Goal: Task Accomplishment & Management: Use online tool/utility

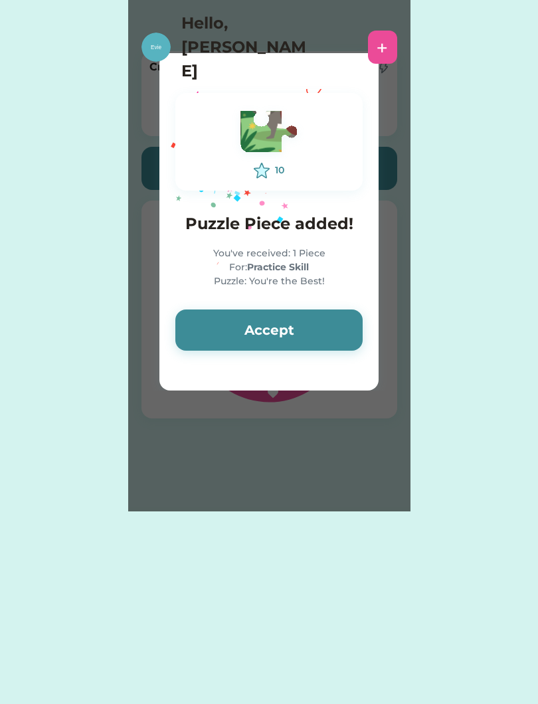
click at [315, 319] on button "Accept" at bounding box center [268, 329] width 187 height 41
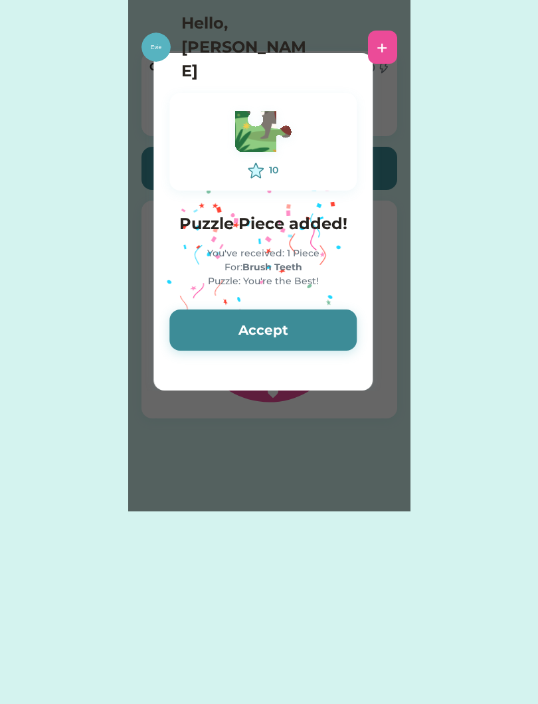
click at [321, 325] on button "Accept" at bounding box center [262, 329] width 187 height 41
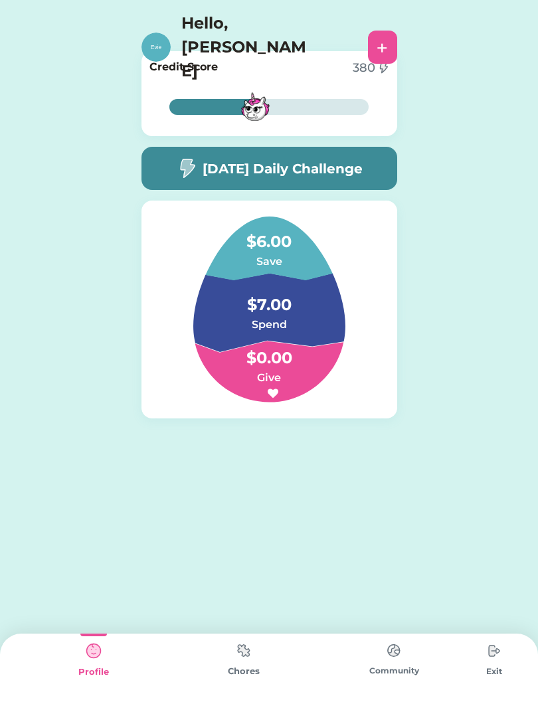
click at [244, 656] on img at bounding box center [243, 651] width 27 height 26
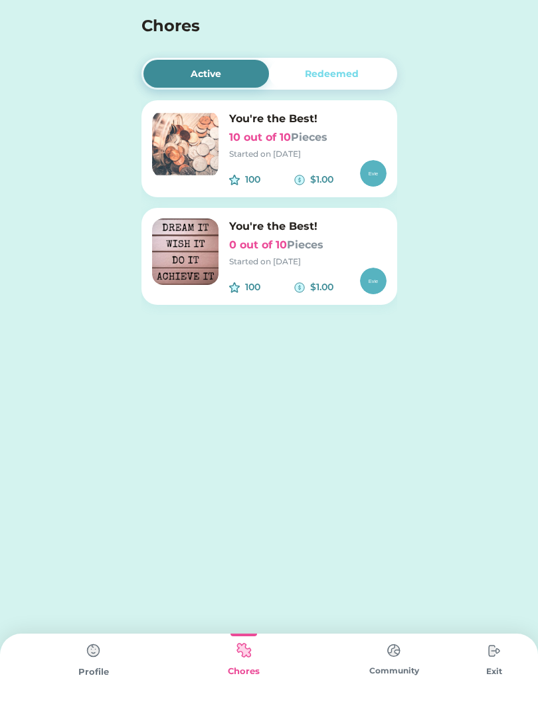
click at [284, 249] on h6 "0 out of 10 Pieces" at bounding box center [307, 245] width 157 height 16
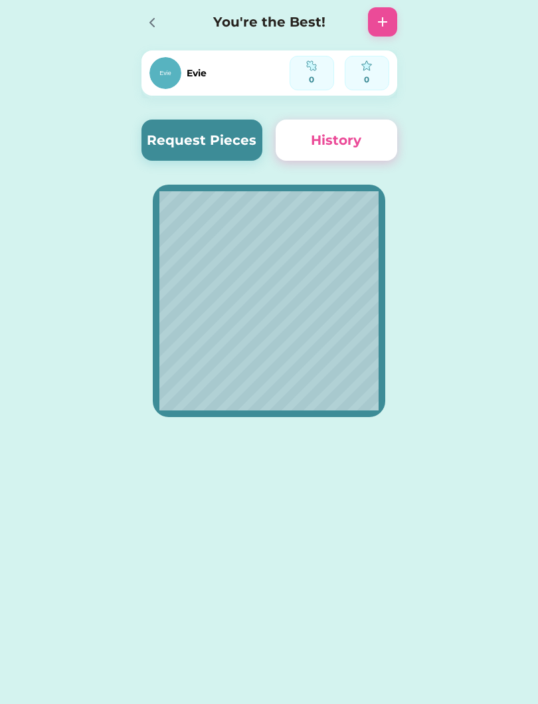
click at [220, 138] on button "Request Pieces" at bounding box center [202, 140] width 122 height 41
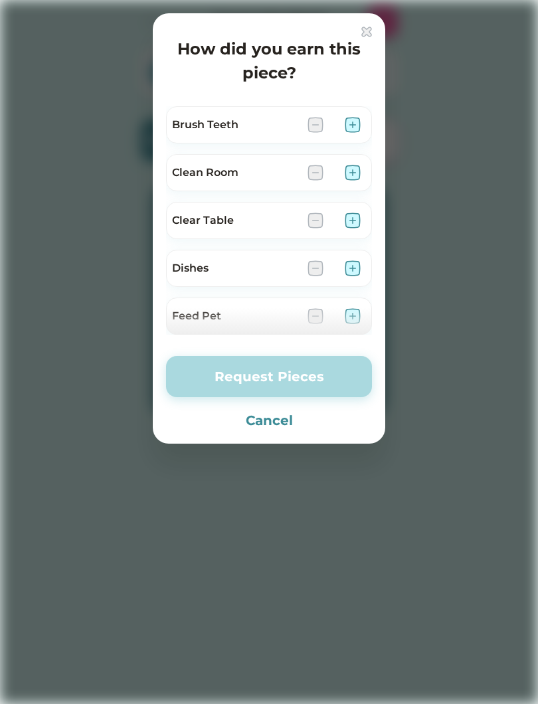
click at [21, 59] on div at bounding box center [269, 352] width 538 height 704
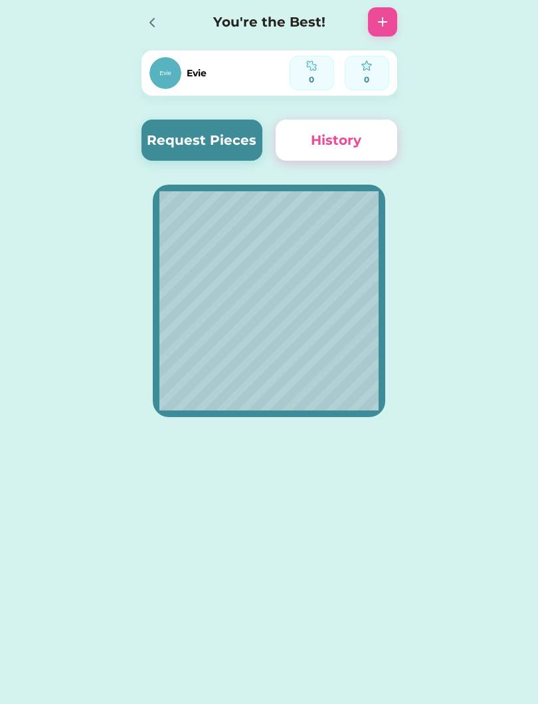
click at [201, 145] on button "Request Pieces" at bounding box center [202, 140] width 122 height 41
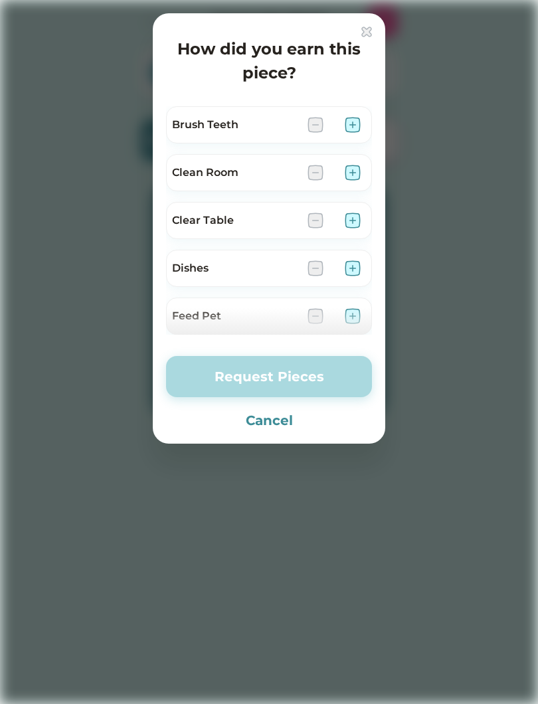
click at [358, 125] on img at bounding box center [353, 125] width 16 height 16
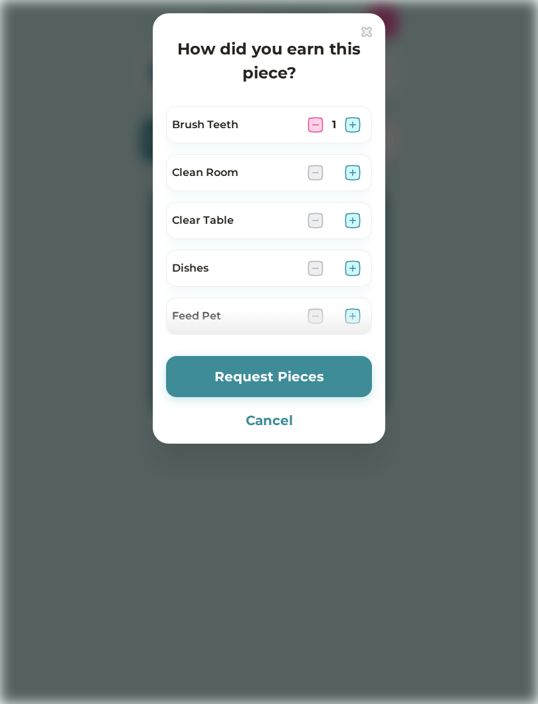
click at [353, 126] on img at bounding box center [353, 125] width 16 height 16
click at [311, 128] on img at bounding box center [315, 125] width 16 height 16
click at [359, 166] on img at bounding box center [353, 173] width 16 height 16
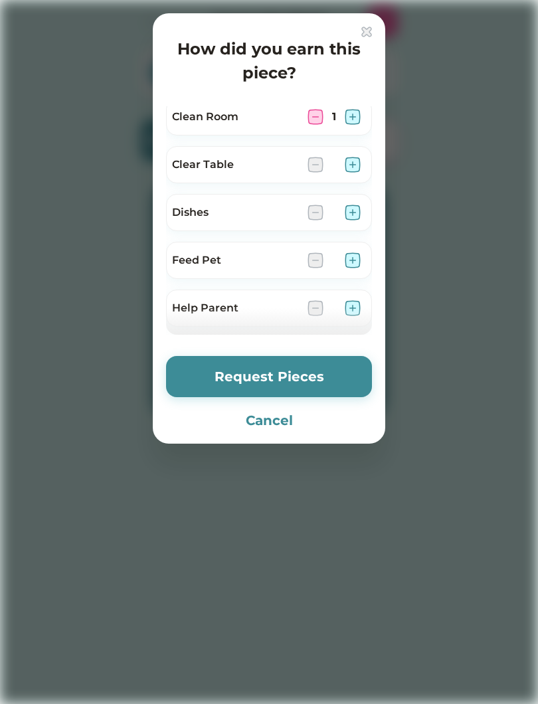
scroll to position [58, 0]
click at [368, 197] on div "Dishes" at bounding box center [269, 210] width 206 height 37
click at [359, 218] on img at bounding box center [353, 211] width 16 height 16
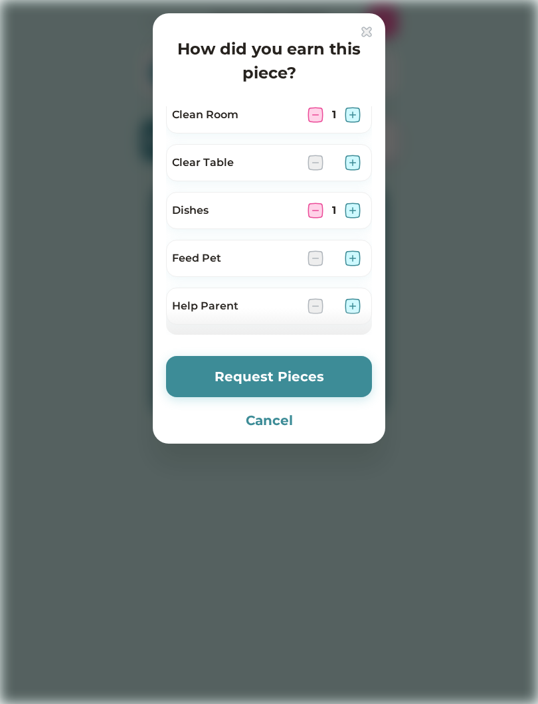
click at [360, 205] on img at bounding box center [353, 211] width 16 height 16
click at [315, 211] on img at bounding box center [315, 211] width 16 height 16
click at [347, 265] on img at bounding box center [353, 258] width 16 height 16
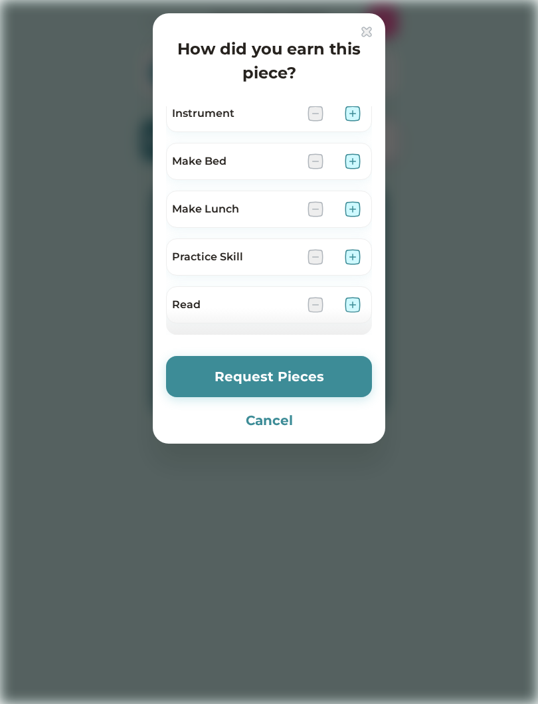
scroll to position [393, 0]
click at [359, 148] on div "Make Bed" at bounding box center [269, 161] width 206 height 37
click at [352, 161] on img at bounding box center [353, 162] width 16 height 16
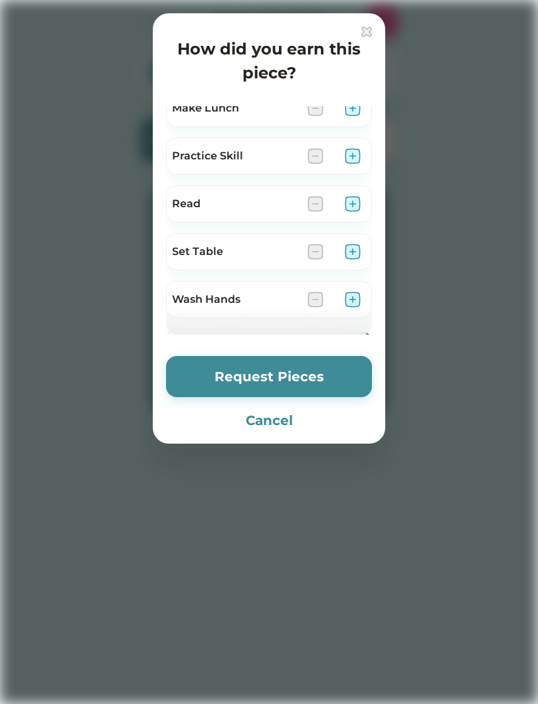
scroll to position [507, 0]
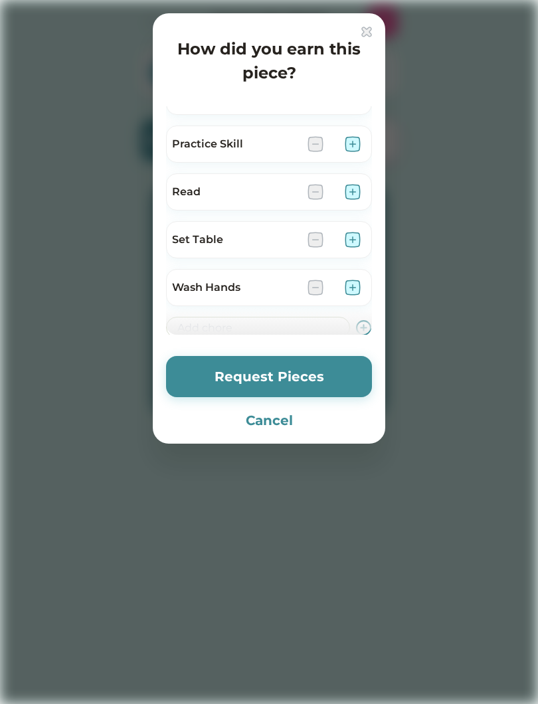
click at [360, 195] on img at bounding box center [353, 192] width 16 height 16
click at [360, 275] on div "Wash Hands" at bounding box center [269, 287] width 206 height 37
click at [363, 279] on div "Wash Hands" at bounding box center [269, 287] width 206 height 37
click at [353, 290] on img at bounding box center [353, 288] width 16 height 16
click at [318, 387] on button "Request Pieces" at bounding box center [269, 376] width 206 height 41
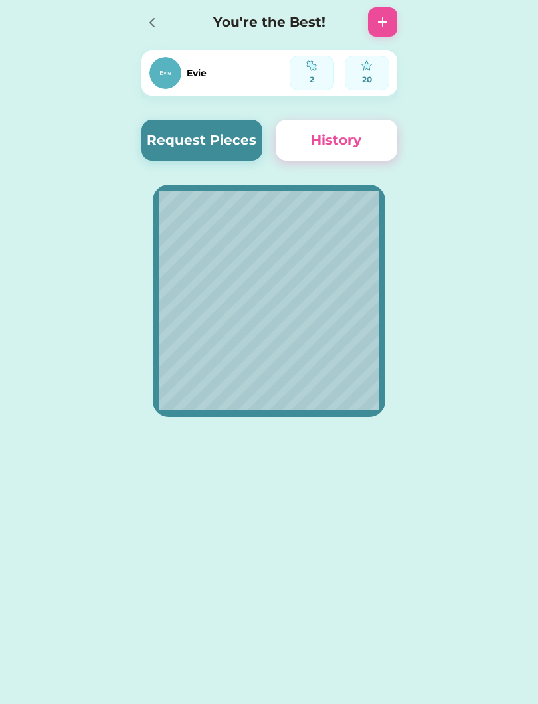
click at [519, 472] on div "Active Redeemed You're the Best! 10 out of 10 Pieces Started on [DATE] 100 $1.0…" at bounding box center [269, 352] width 538 height 704
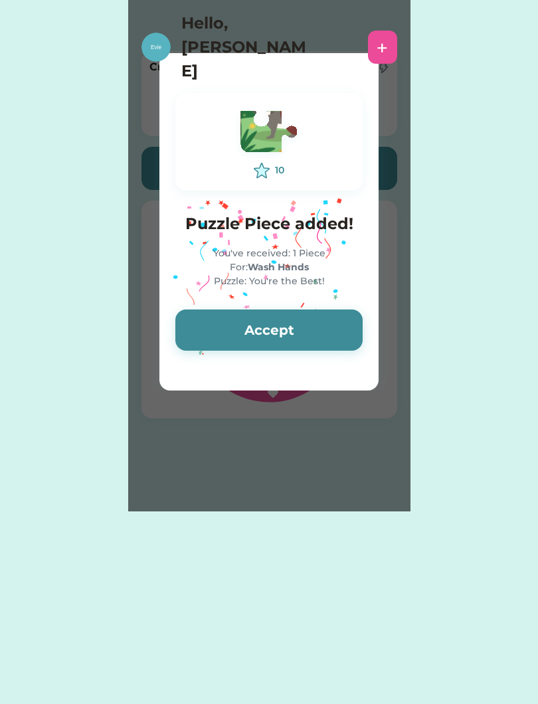
click at [315, 311] on button "Accept" at bounding box center [268, 329] width 187 height 41
click at [329, 321] on button "Accept" at bounding box center [268, 329] width 187 height 41
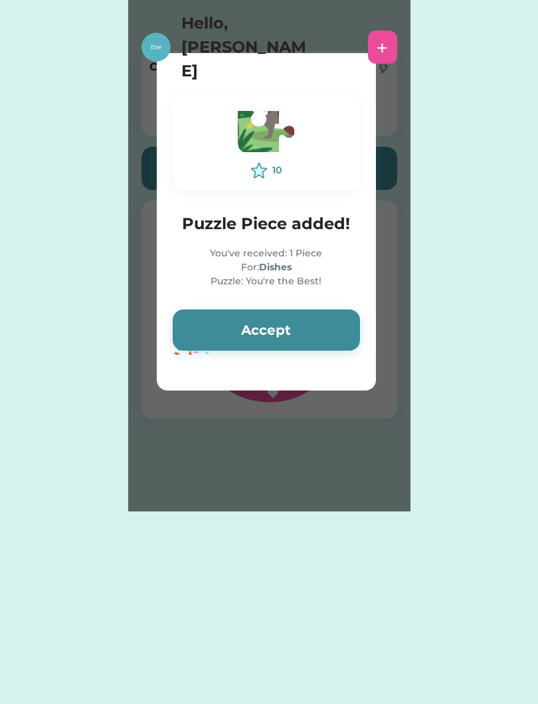
click at [338, 318] on button "Accept" at bounding box center [266, 329] width 187 height 41
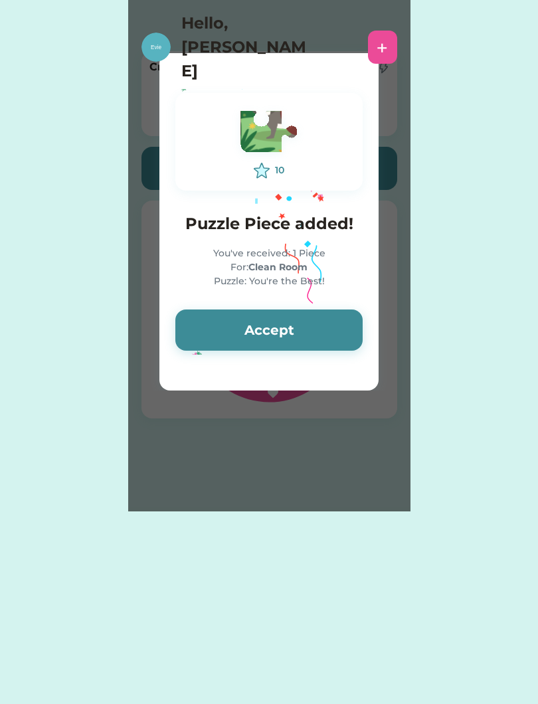
click at [342, 315] on button "Accept" at bounding box center [268, 329] width 187 height 41
click at [343, 312] on button "Accept" at bounding box center [268, 329] width 187 height 41
click at [349, 319] on button "Accept" at bounding box center [268, 329] width 187 height 41
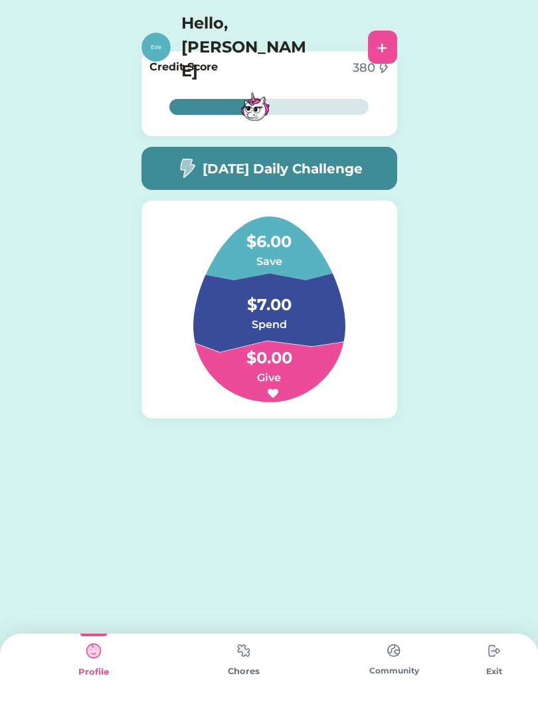
click at [248, 676] on div "Chores" at bounding box center [244, 671] width 150 height 13
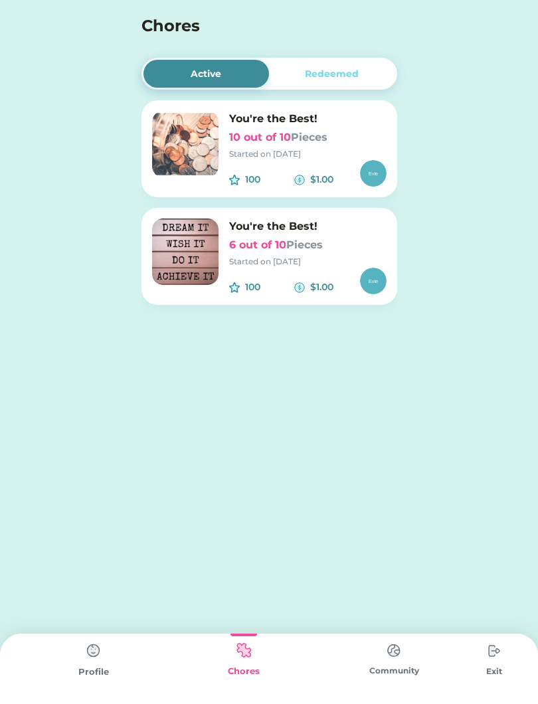
click at [314, 267] on div "Started on [DATE]" at bounding box center [307, 262] width 157 height 12
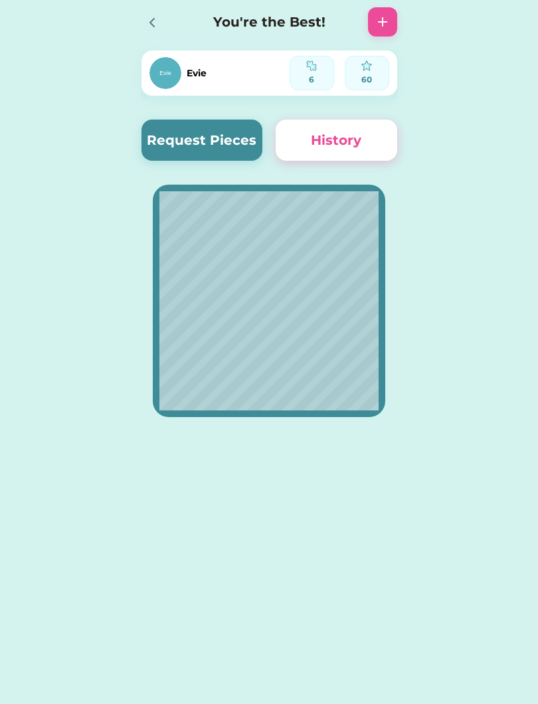
click at [32, 380] on div "Active Redeemed You're the Best! 10 out of 10 Pieces Started on 8/15/25 100 $1.…" at bounding box center [269, 232] width 538 height 465
click at [272, 699] on div "Active Redeemed You're the Best! 10 out of 10 Pieces Started on 8/15/25 100 $1.…" at bounding box center [269, 352] width 538 height 704
